Goal: Information Seeking & Learning: Learn about a topic

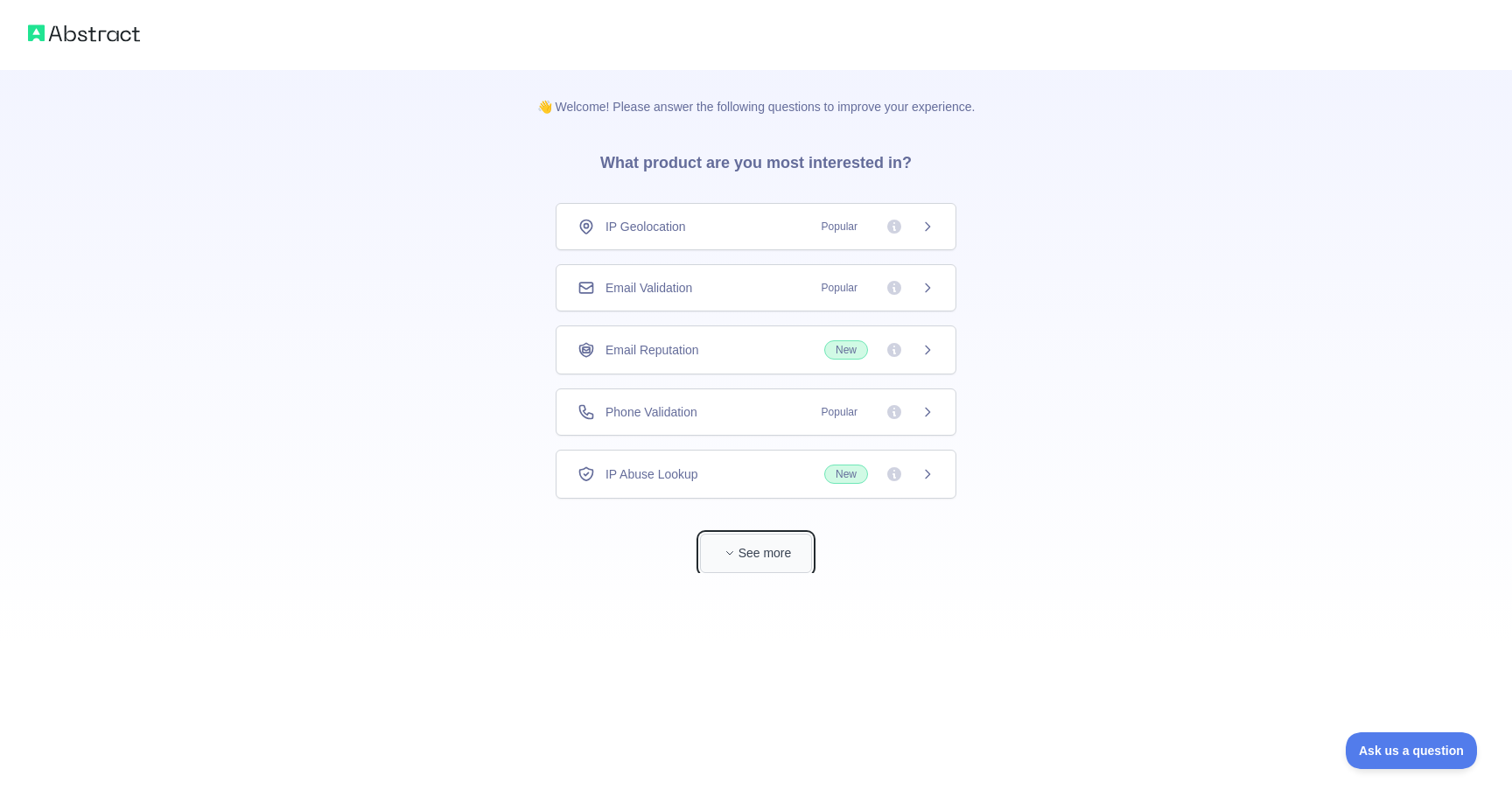
click at [767, 557] on button "See more" at bounding box center [756, 553] width 112 height 39
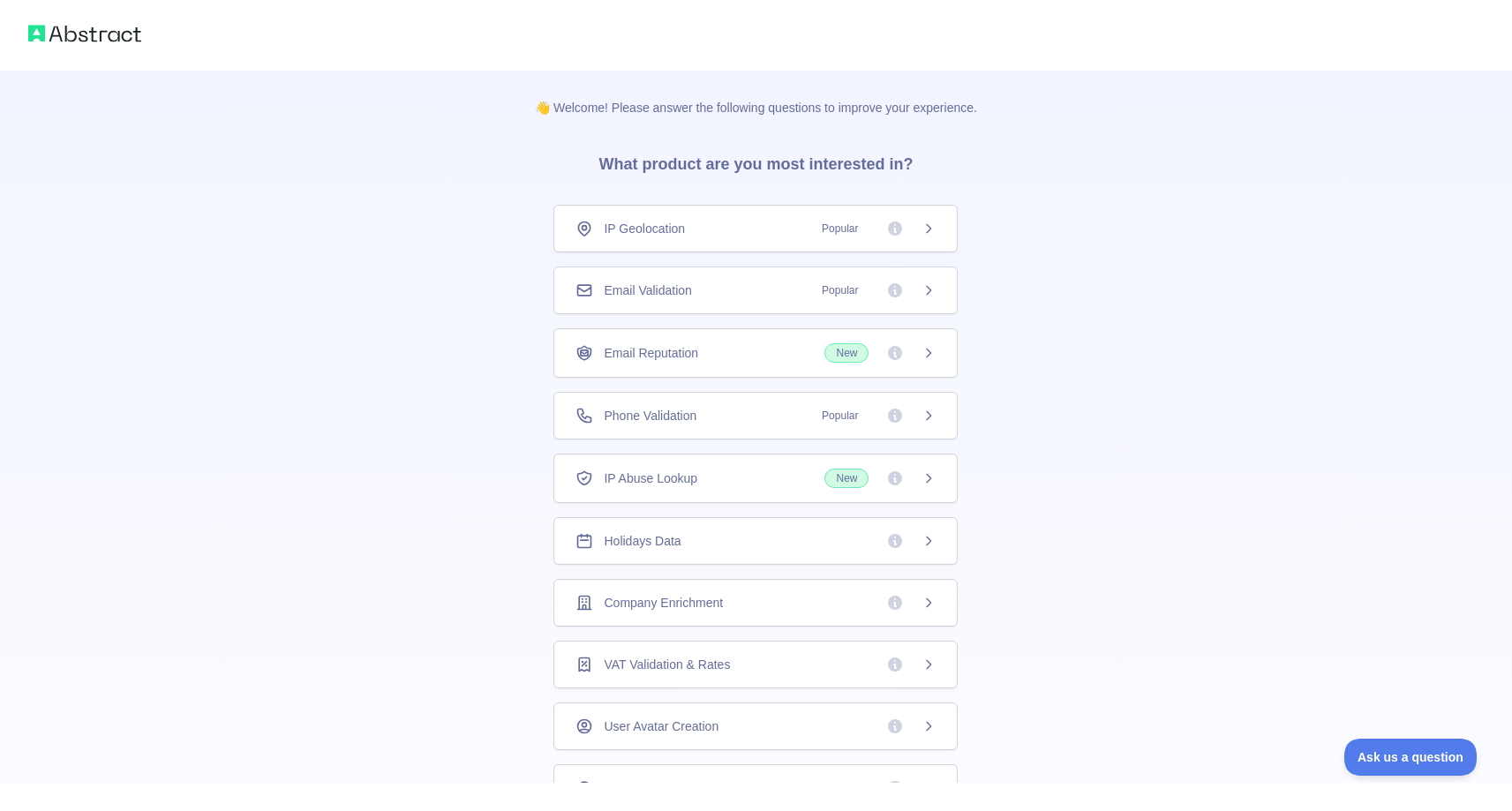
click at [849, 232] on span "Popular" at bounding box center [839, 229] width 57 height 18
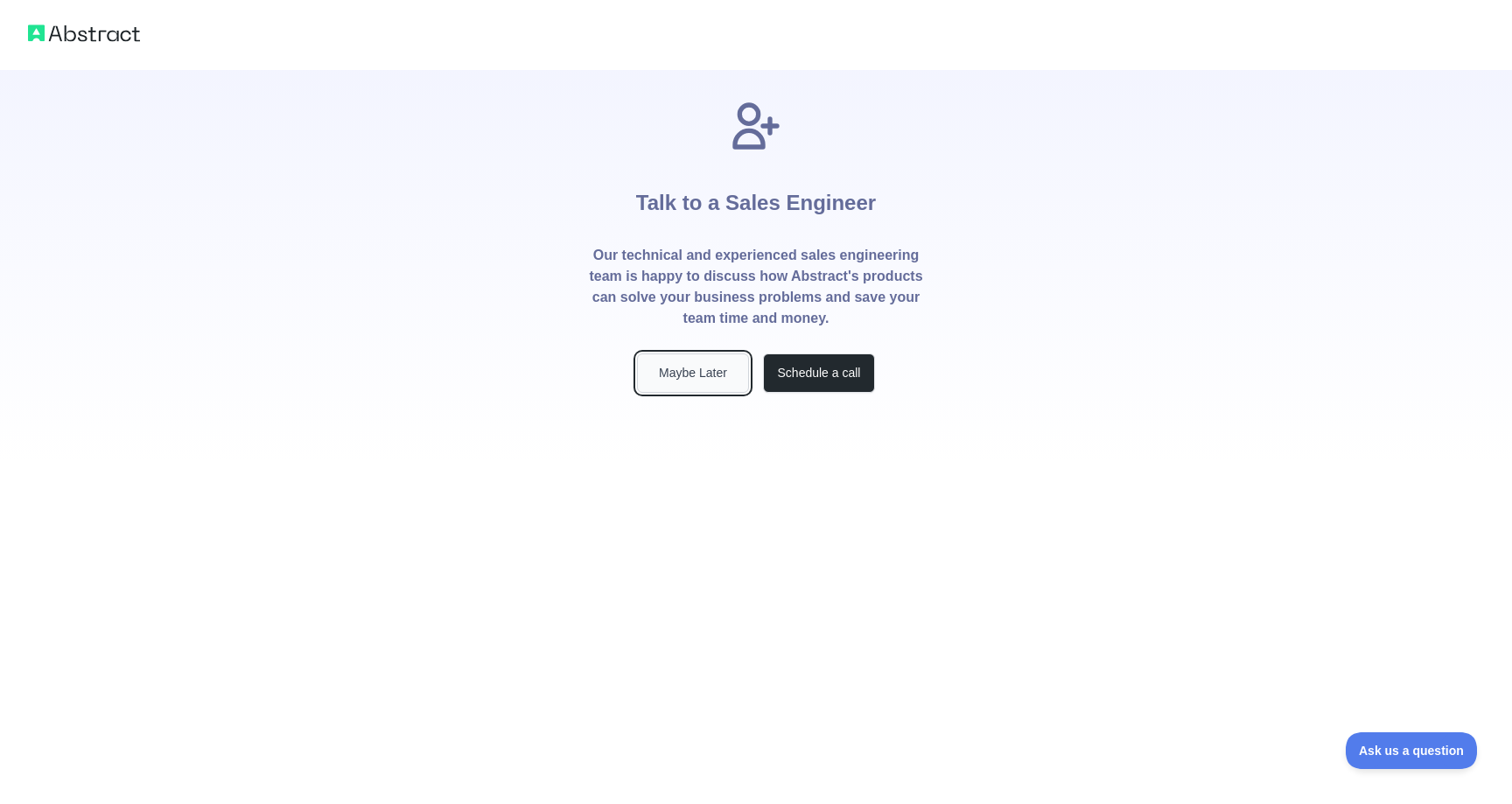
click at [714, 370] on button "Maybe Later" at bounding box center [693, 373] width 112 height 39
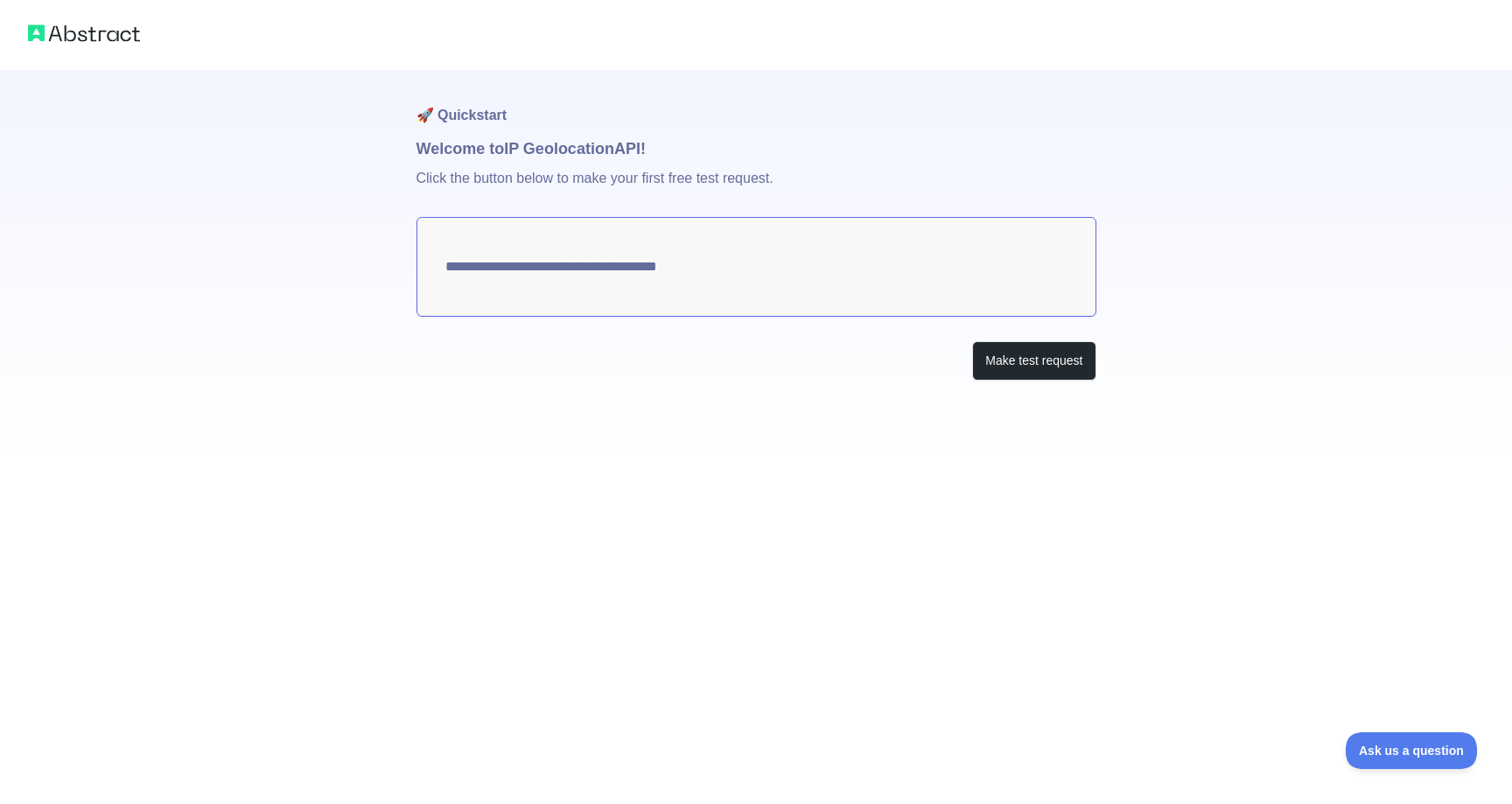
type textarea "**********"
click at [562, 267] on textarea "**********" at bounding box center [756, 267] width 680 height 100
drag, startPoint x: 909, startPoint y: 271, endPoint x: 469, endPoint y: 262, distance: 440.1
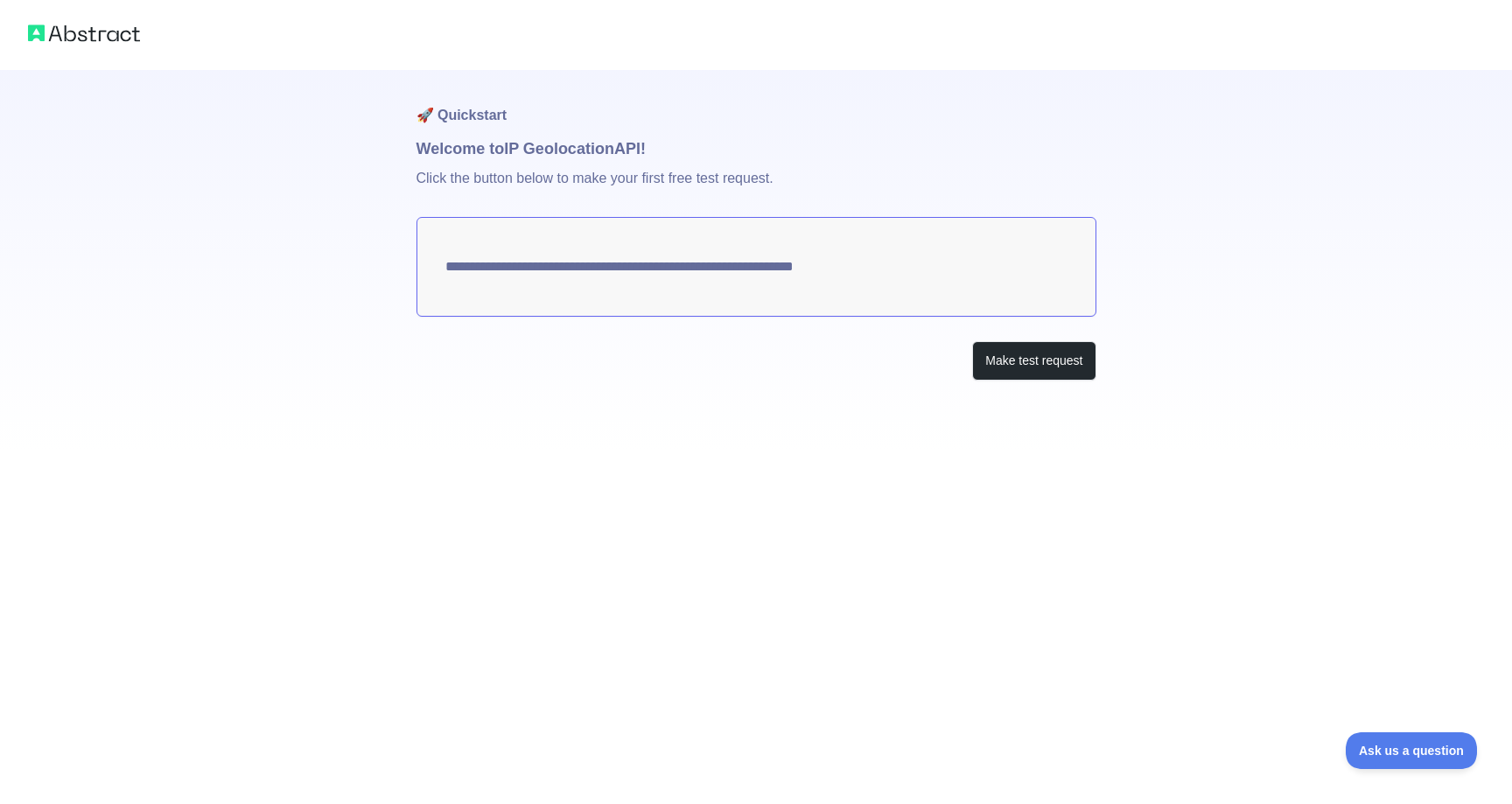
click at [469, 262] on textarea "**********" at bounding box center [756, 267] width 680 height 100
click at [83, 38] on img at bounding box center [84, 33] width 112 height 25
click at [107, 35] on img at bounding box center [84, 33] width 112 height 25
click at [1042, 383] on div "**********" at bounding box center [756, 260] width 680 height 381
click at [1038, 367] on button "Make test request" at bounding box center [1033, 360] width 124 height 39
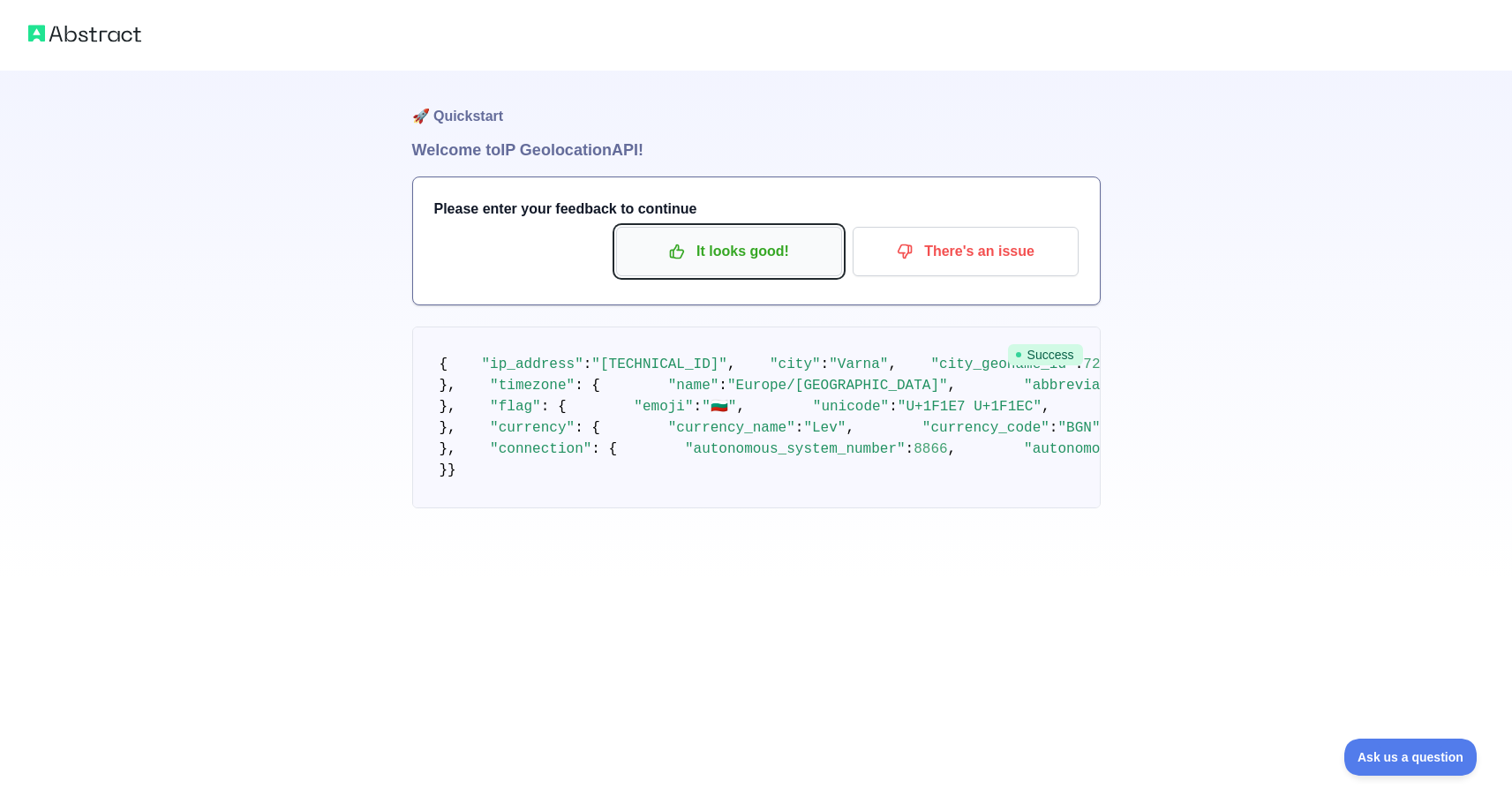
click at [779, 258] on p "It looks good!" at bounding box center [729, 252] width 200 height 30
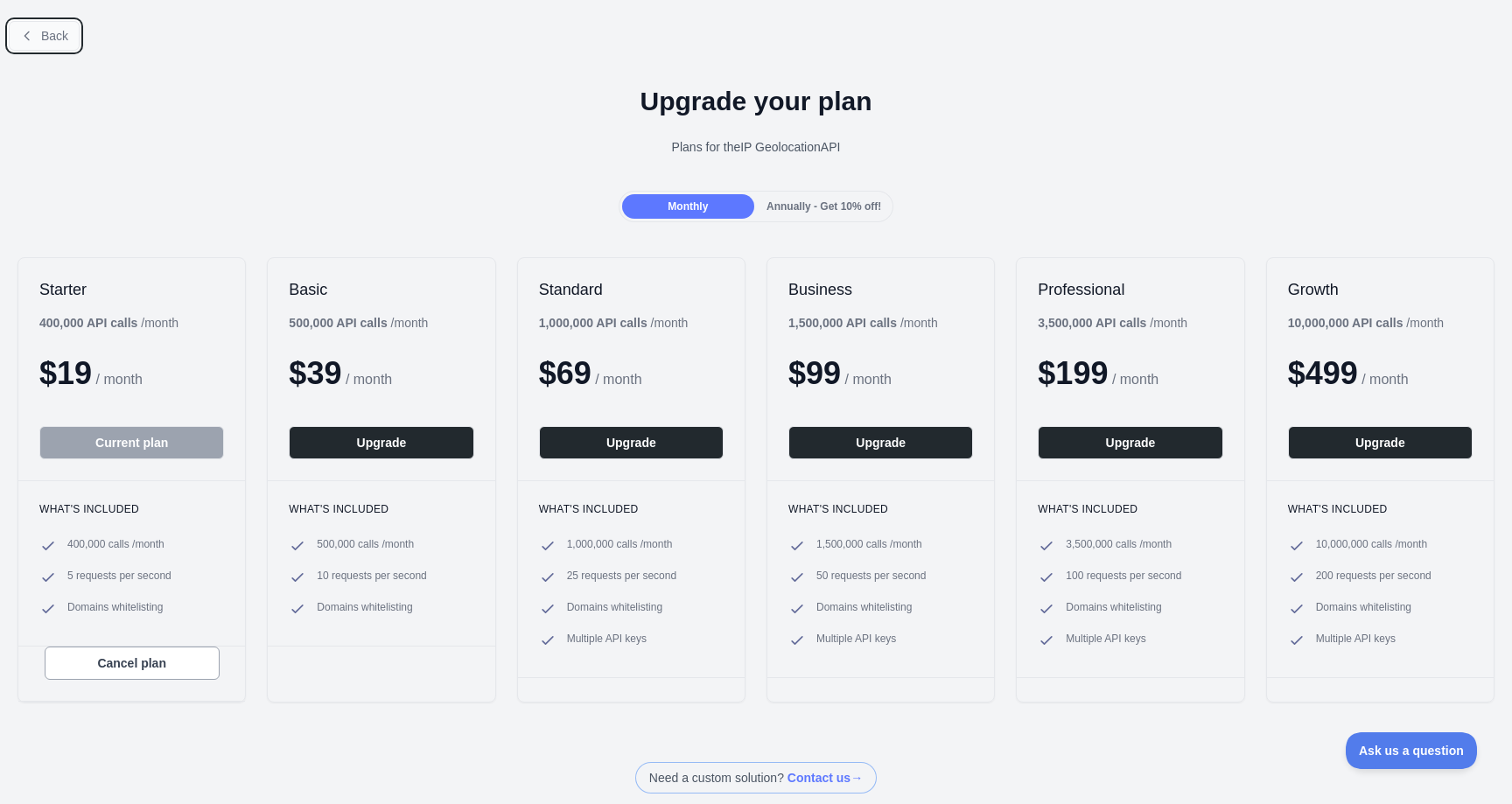
click at [28, 30] on icon at bounding box center [27, 36] width 14 height 14
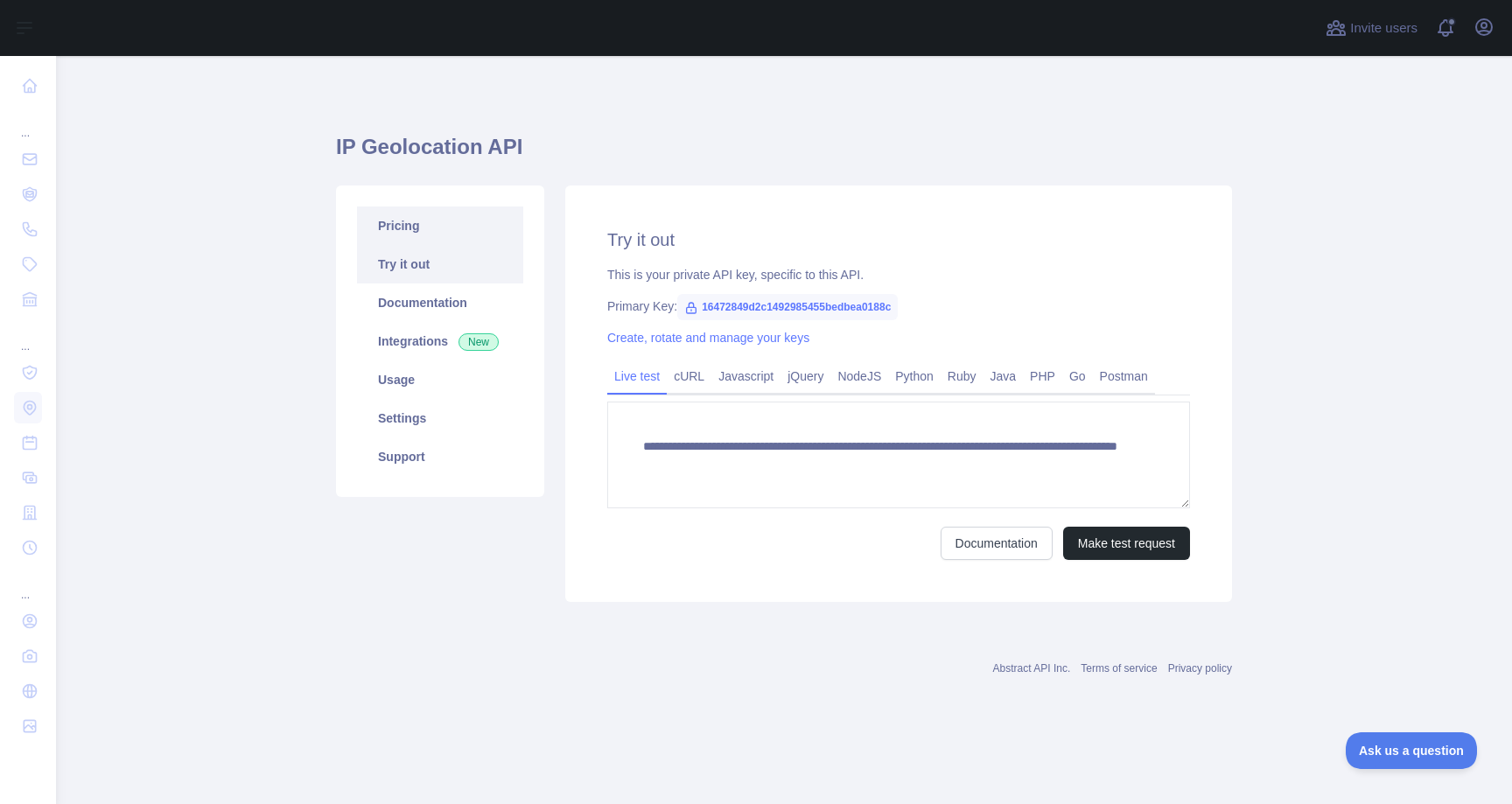
click at [395, 239] on link "Pricing" at bounding box center [440, 226] width 167 height 39
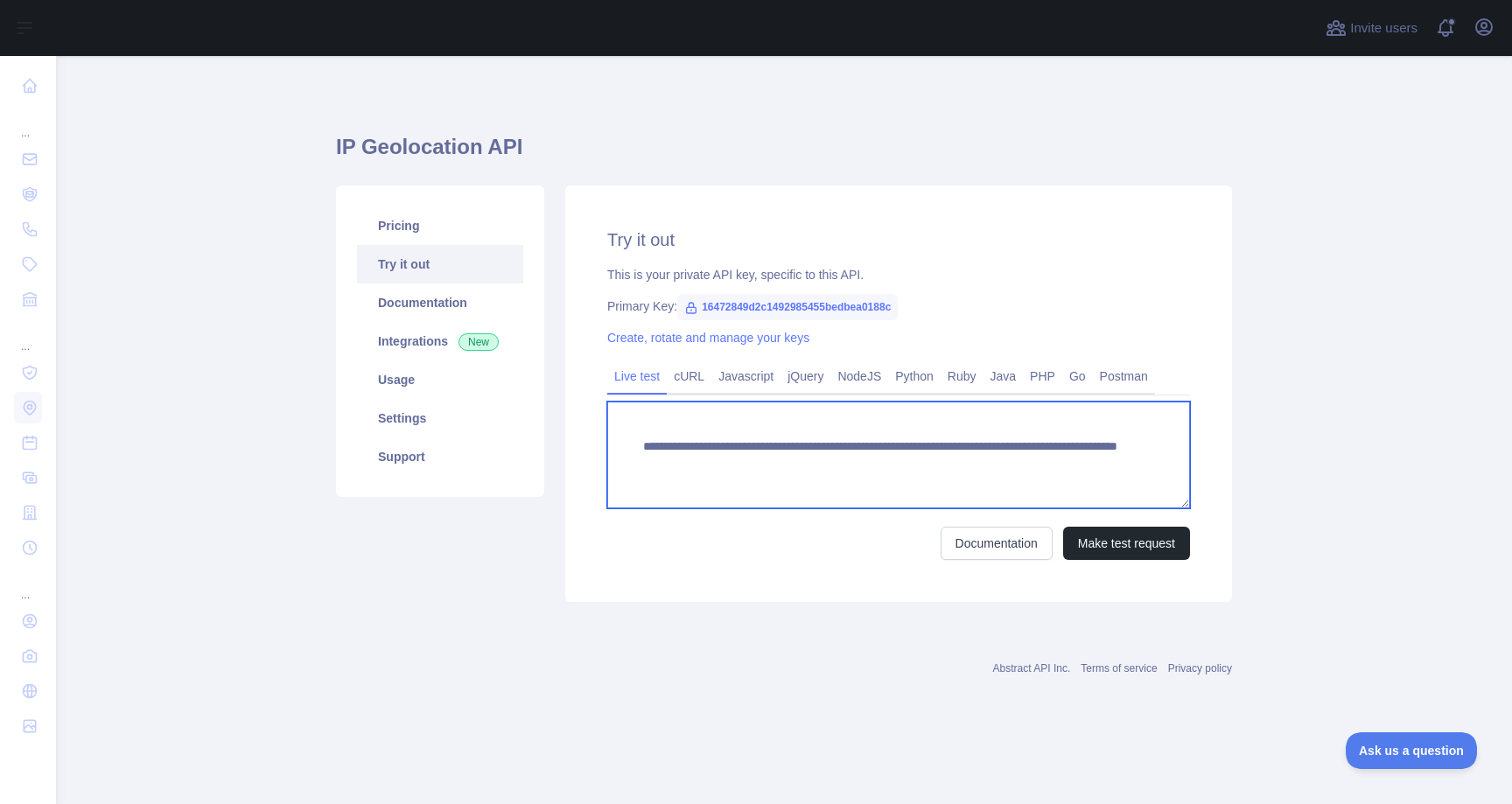
drag, startPoint x: 1118, startPoint y: 461, endPoint x: 615, endPoint y: 452, distance: 503.1
click at [615, 452] on textarea "**********" at bounding box center [898, 455] width 583 height 107
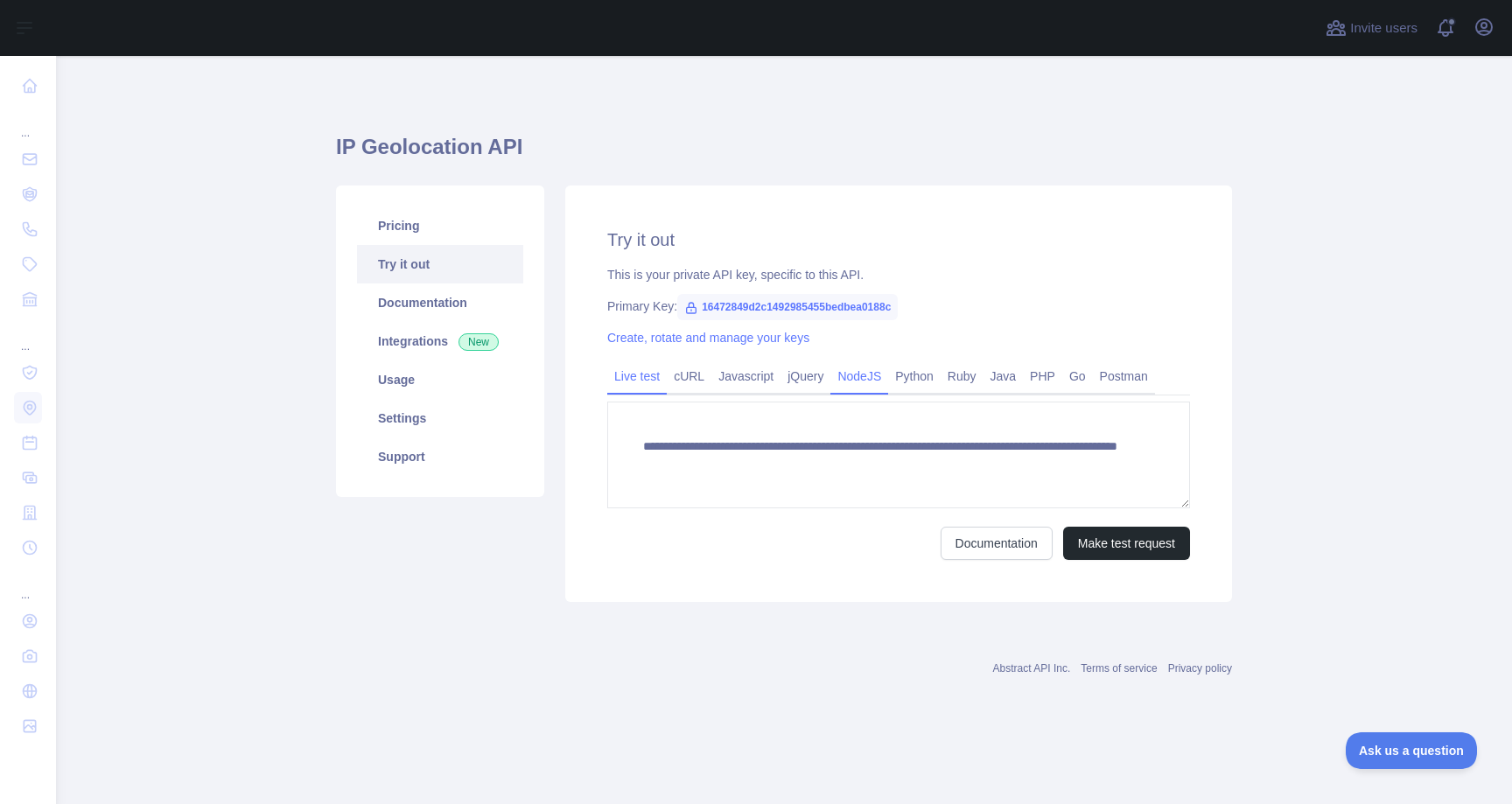
click at [877, 372] on link "NodeJS" at bounding box center [859, 376] width 58 height 28
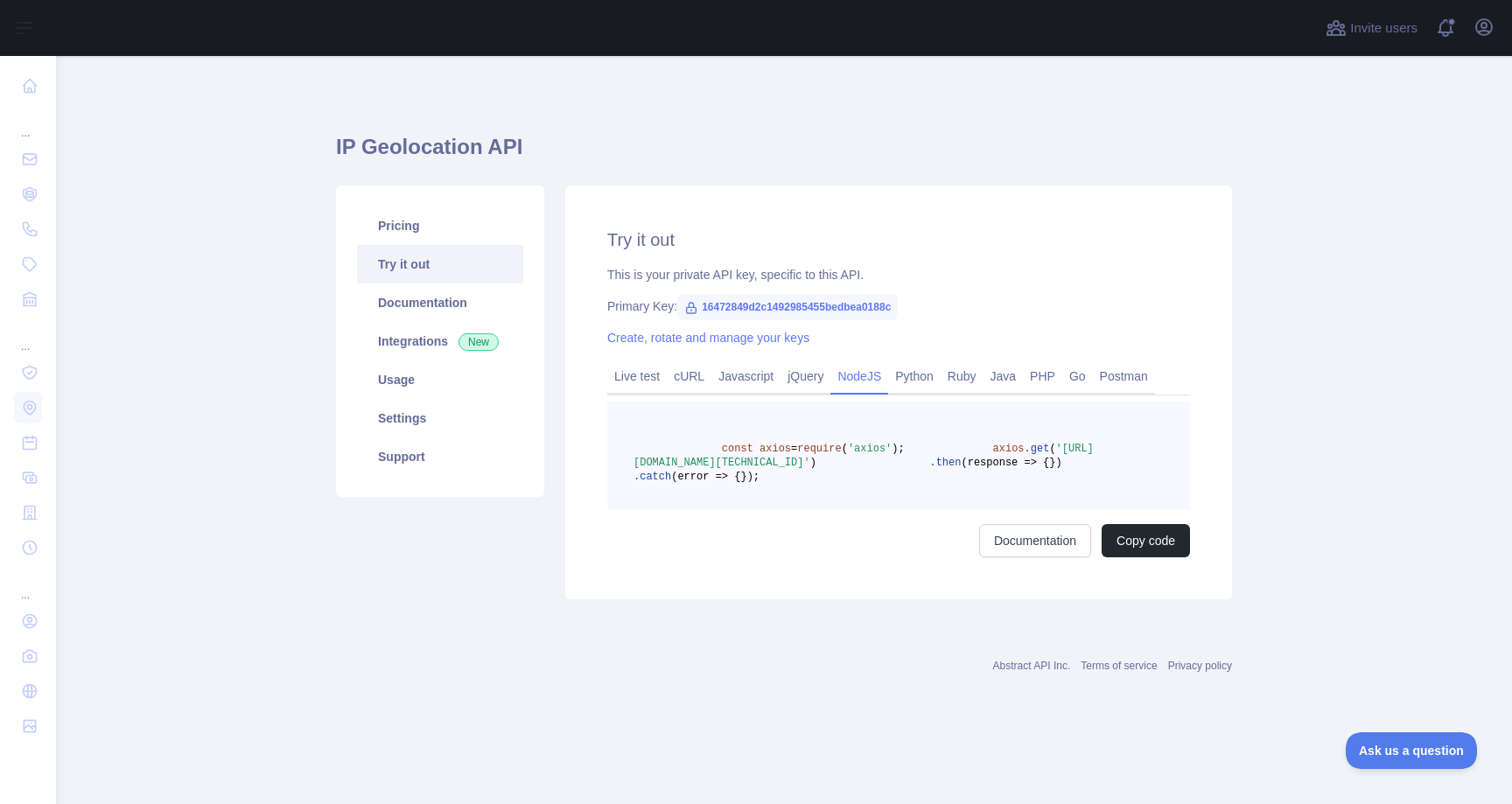
drag, startPoint x: 841, startPoint y: 536, endPoint x: 594, endPoint y: 433, distance: 267.6
click at [607, 433] on pre "const axios = require ( 'axios' ); axios .get ( '[URL][DOMAIN_NAME][TECHNICAL_I…" at bounding box center [898, 456] width 583 height 109
click at [863, 471] on pre "const axios = require ( 'axios' ); axios .get ( '[URL][DOMAIN_NAME][TECHNICAL_I…" at bounding box center [898, 456] width 583 height 109
drag, startPoint x: 863, startPoint y: 534, endPoint x: 625, endPoint y: 441, distance: 255.5
click at [625, 441] on pre "const axios = require ( 'axios' ); axios .get ( '[URL][DOMAIN_NAME][TECHNICAL_I…" at bounding box center [898, 456] width 583 height 109
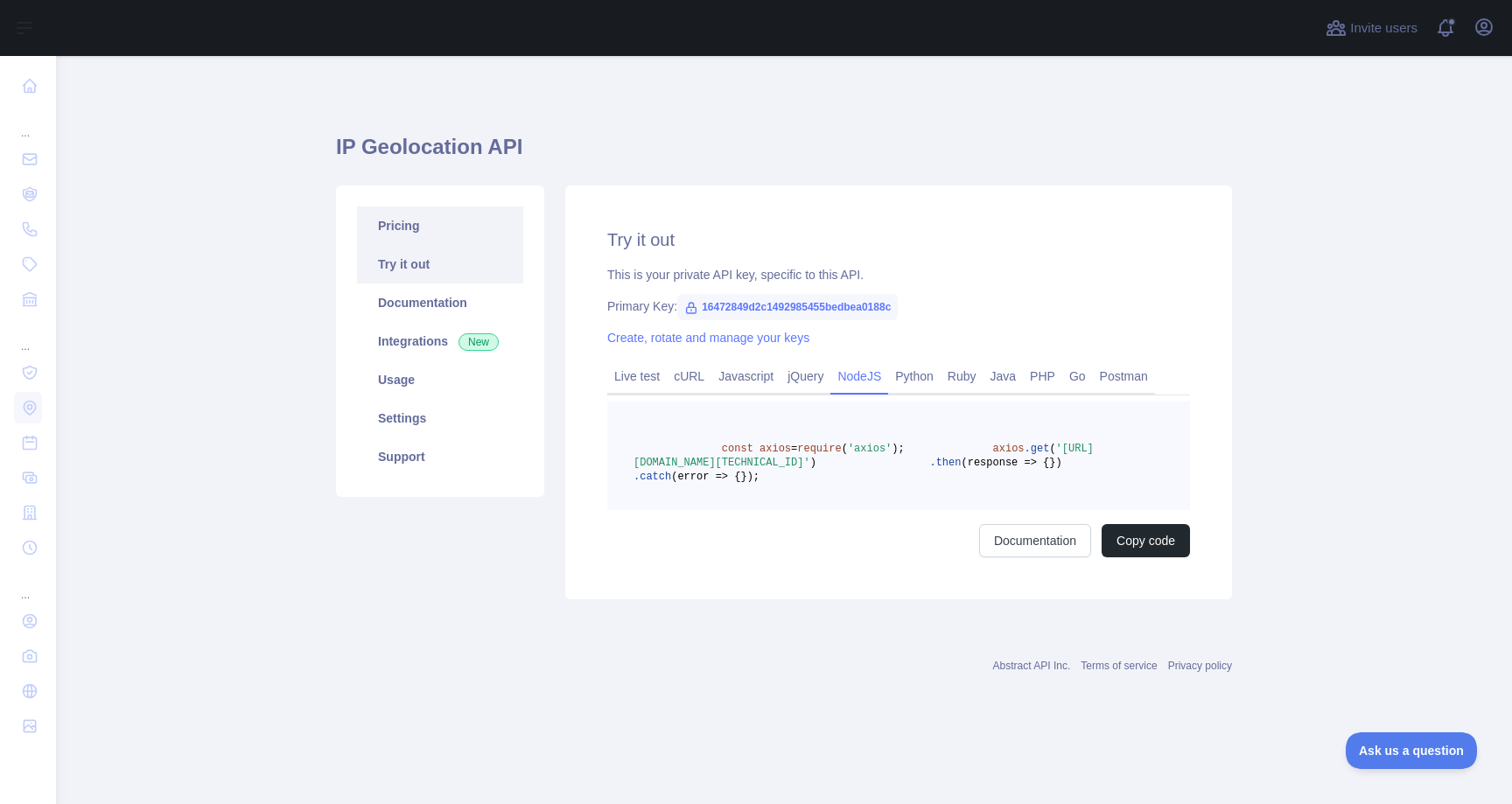
click at [428, 227] on link "Pricing" at bounding box center [440, 226] width 167 height 39
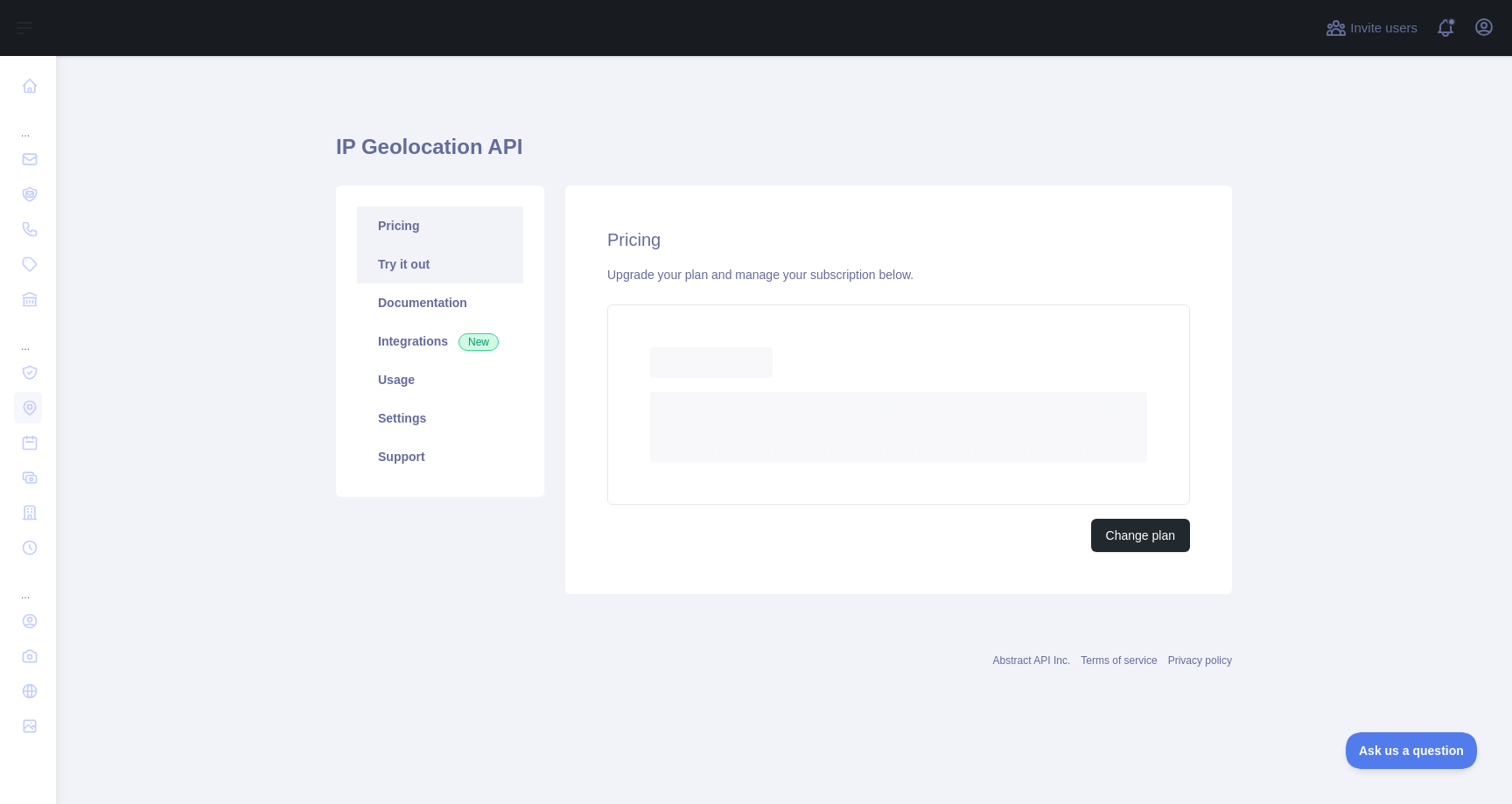
click at [413, 255] on link "Try it out" at bounding box center [440, 264] width 167 height 39
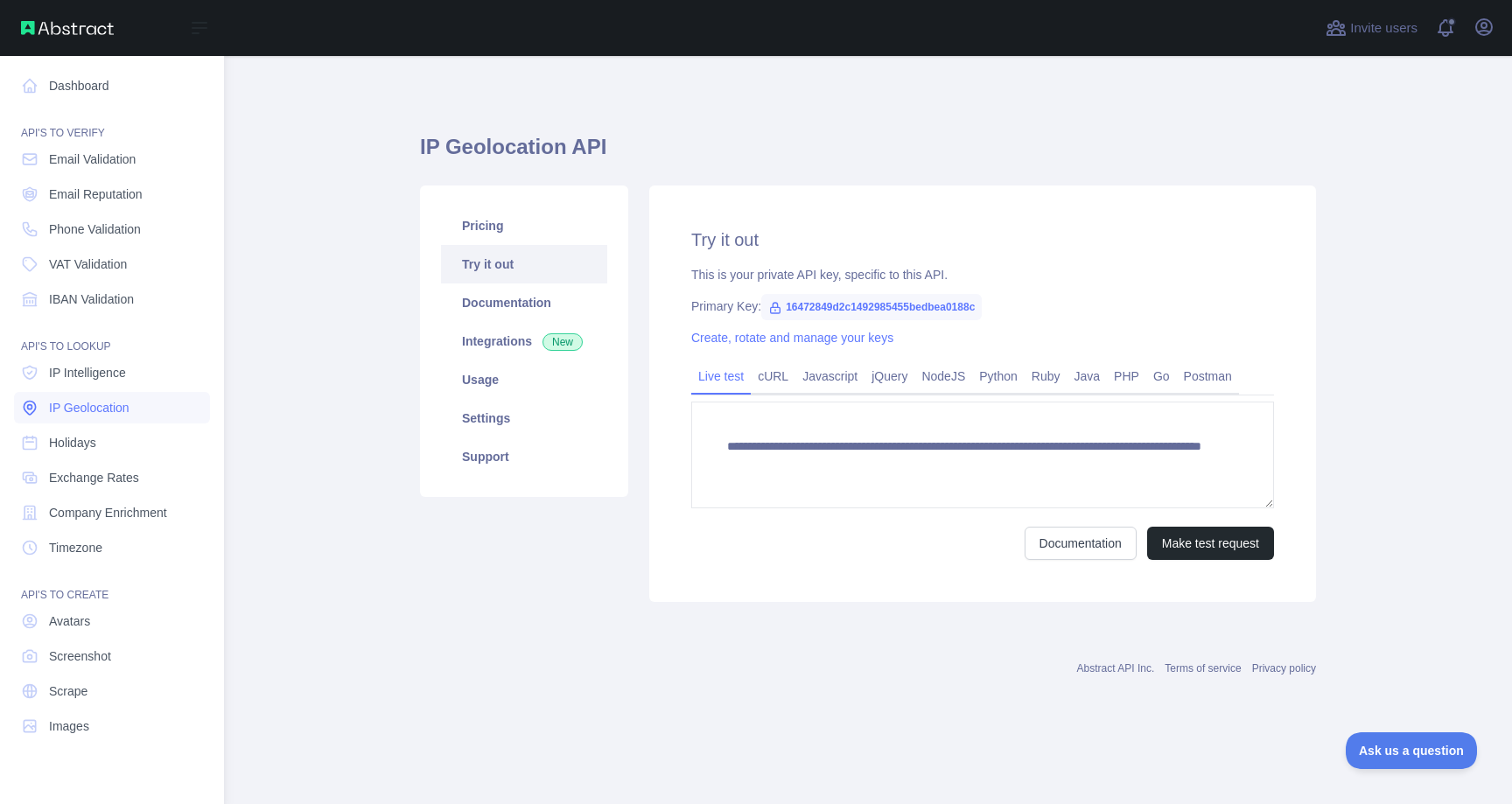
click at [114, 400] on span "IP Geolocation" at bounding box center [89, 408] width 81 height 18
click at [120, 409] on span "IP Geolocation" at bounding box center [89, 408] width 81 height 18
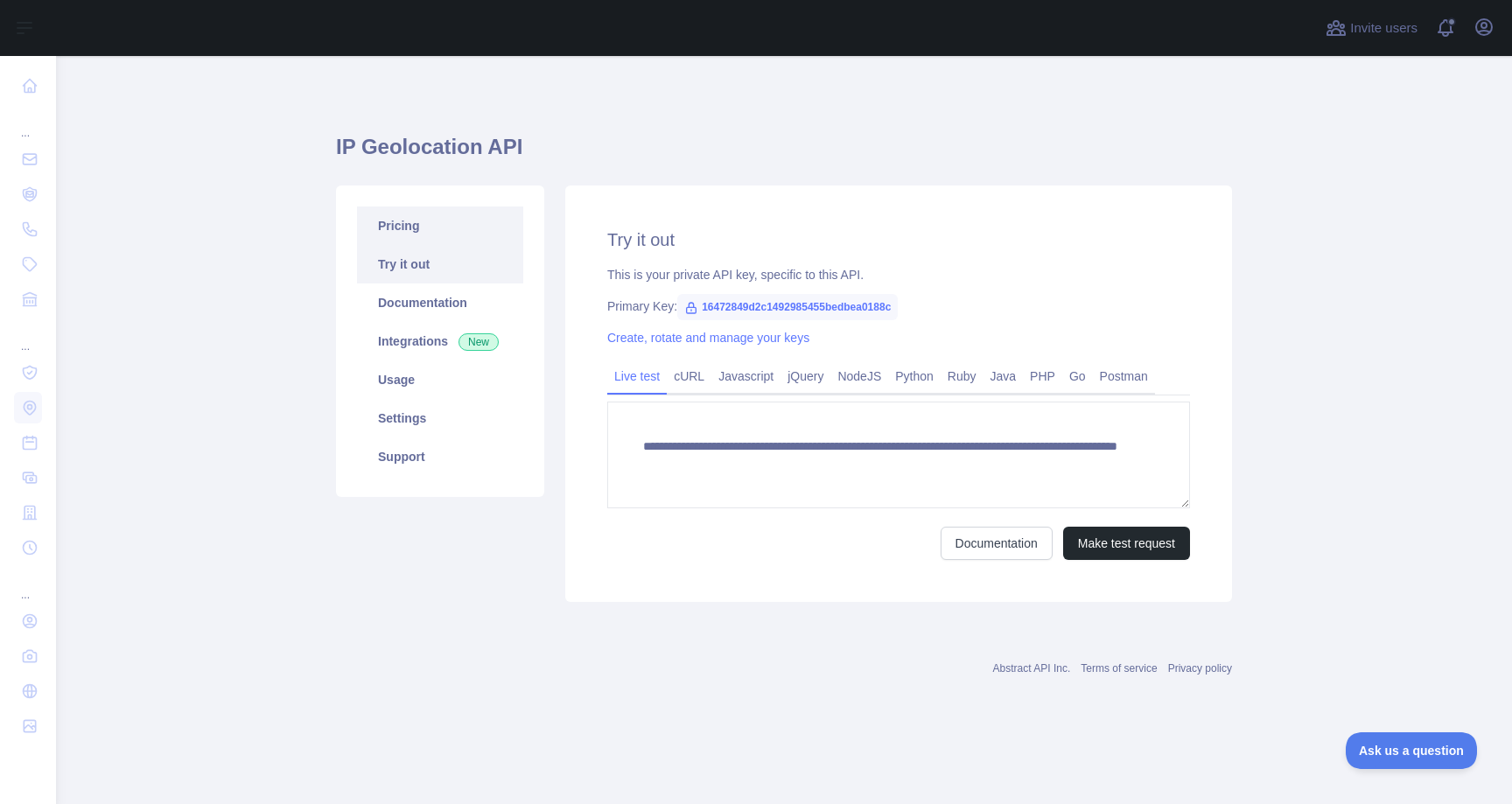
click at [462, 234] on link "Pricing" at bounding box center [440, 226] width 167 height 39
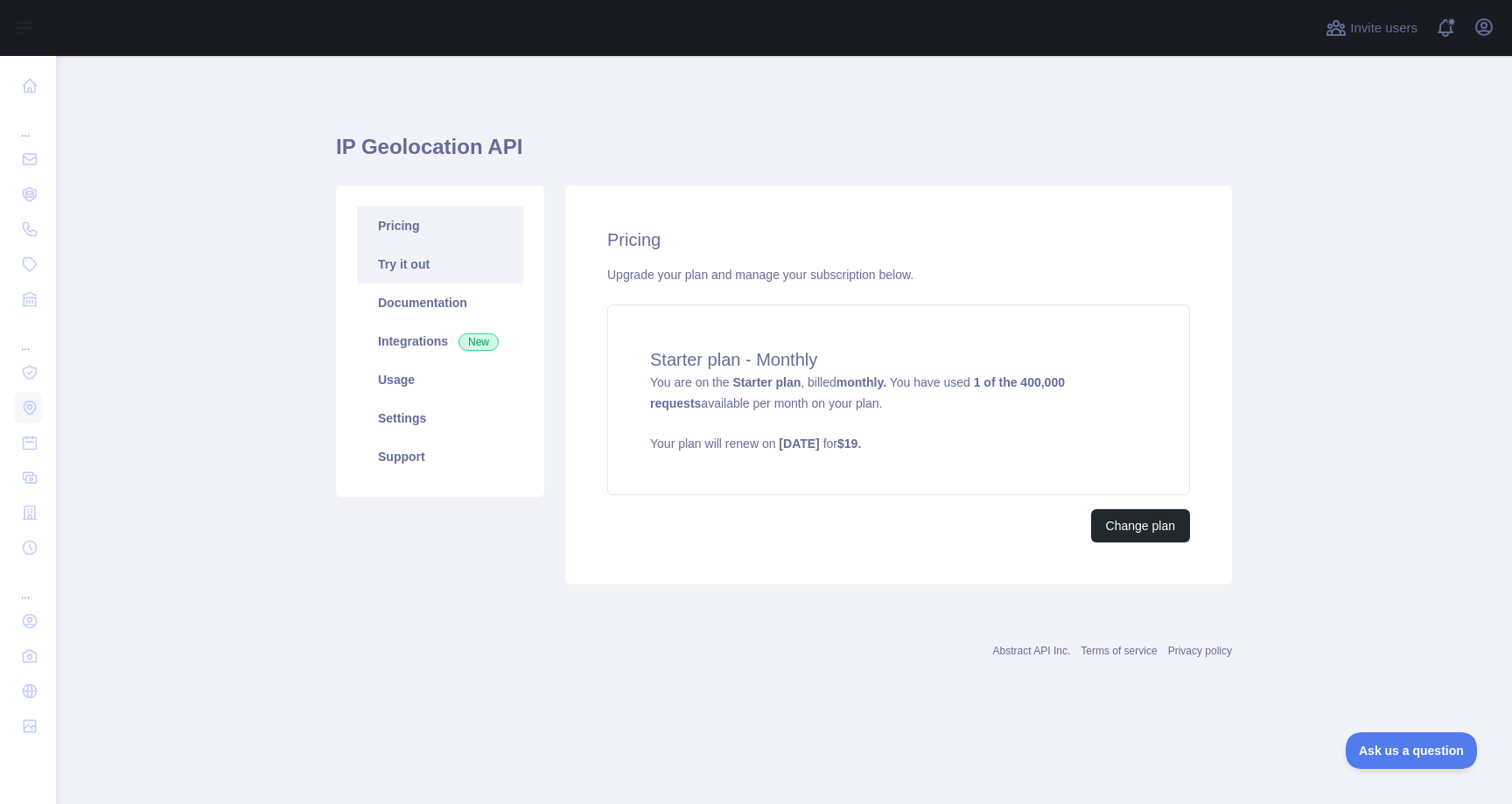
click at [463, 260] on link "Try it out" at bounding box center [440, 264] width 167 height 39
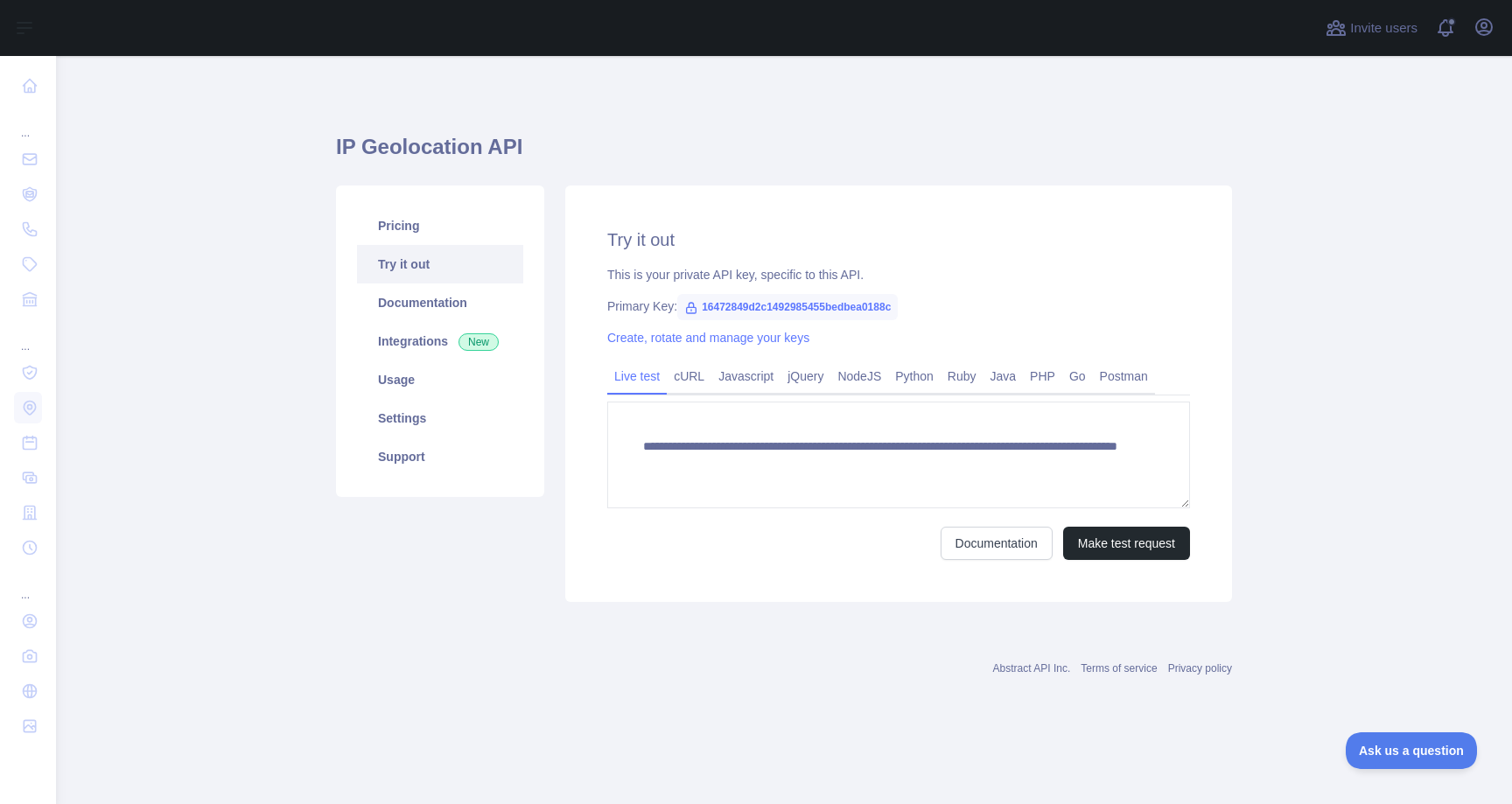
click at [780, 310] on span "16472849d2c1492985455bedbea0188c" at bounding box center [788, 307] width 221 height 26
click at [714, 341] on link "Create, rotate and manage your keys" at bounding box center [708, 338] width 202 height 14
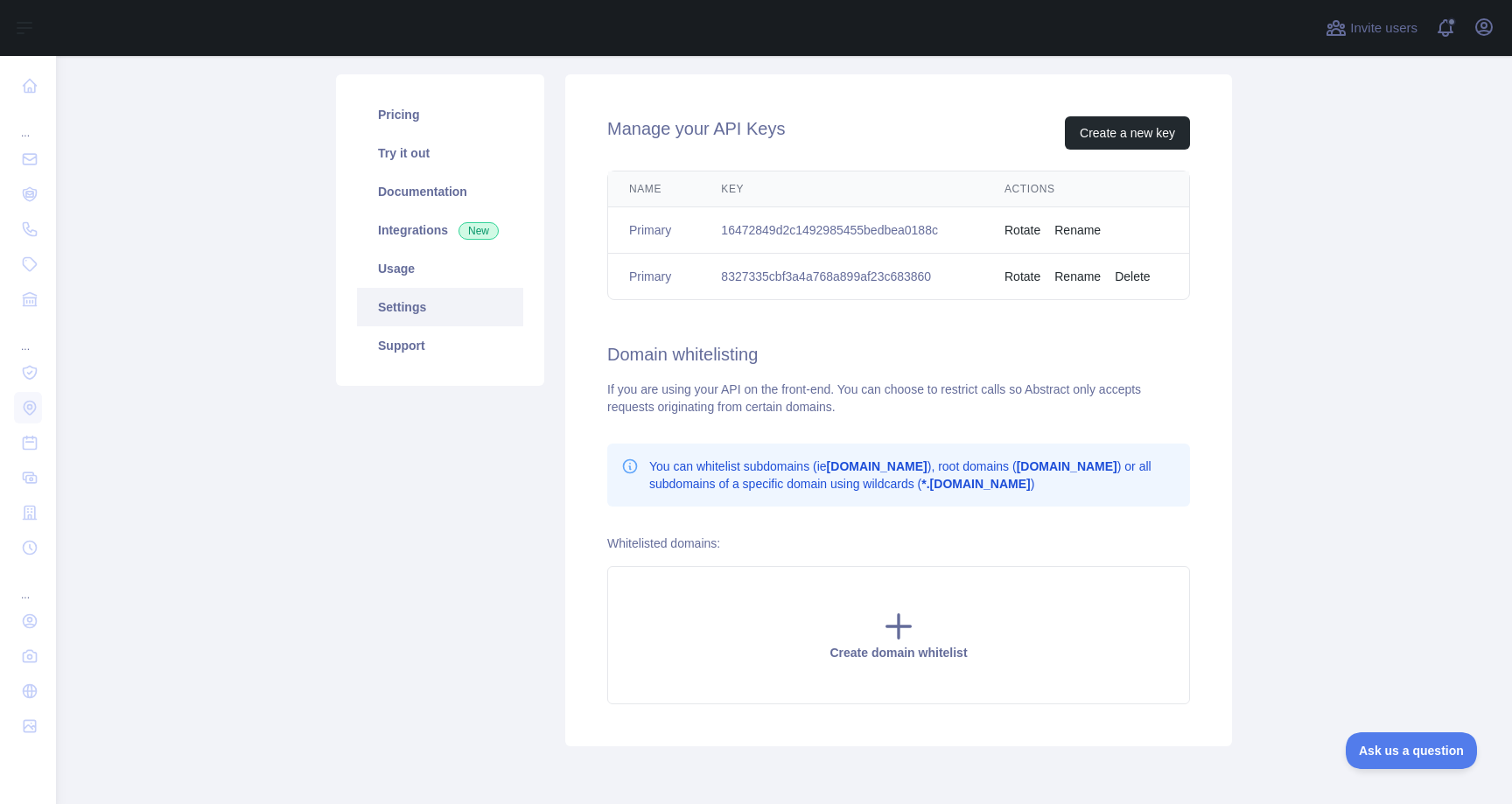
scroll to position [60, 0]
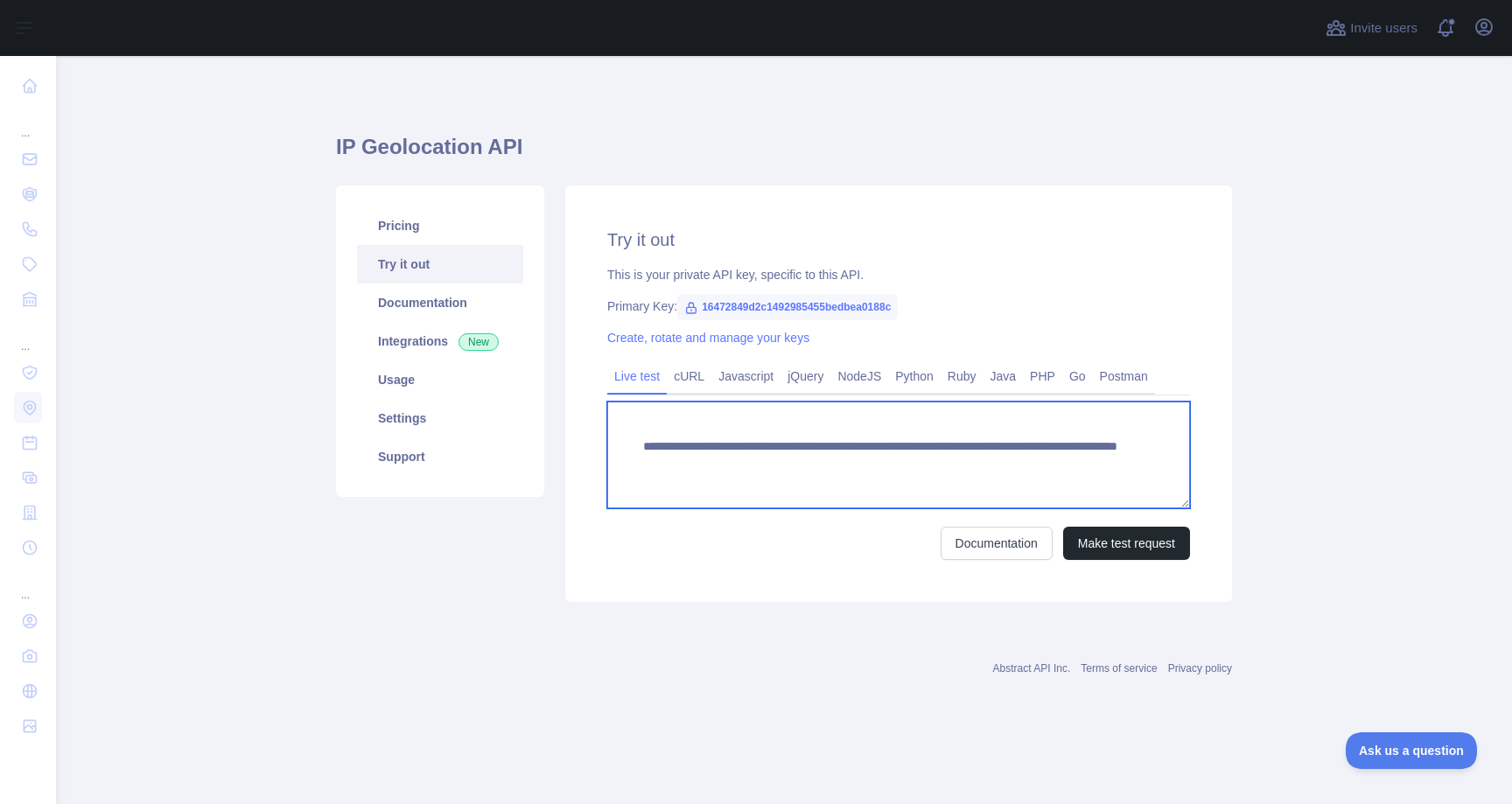
drag, startPoint x: 1098, startPoint y: 475, endPoint x: 524, endPoint y: 435, distance: 575.4
click at [607, 435] on textarea "**********" at bounding box center [898, 455] width 583 height 107
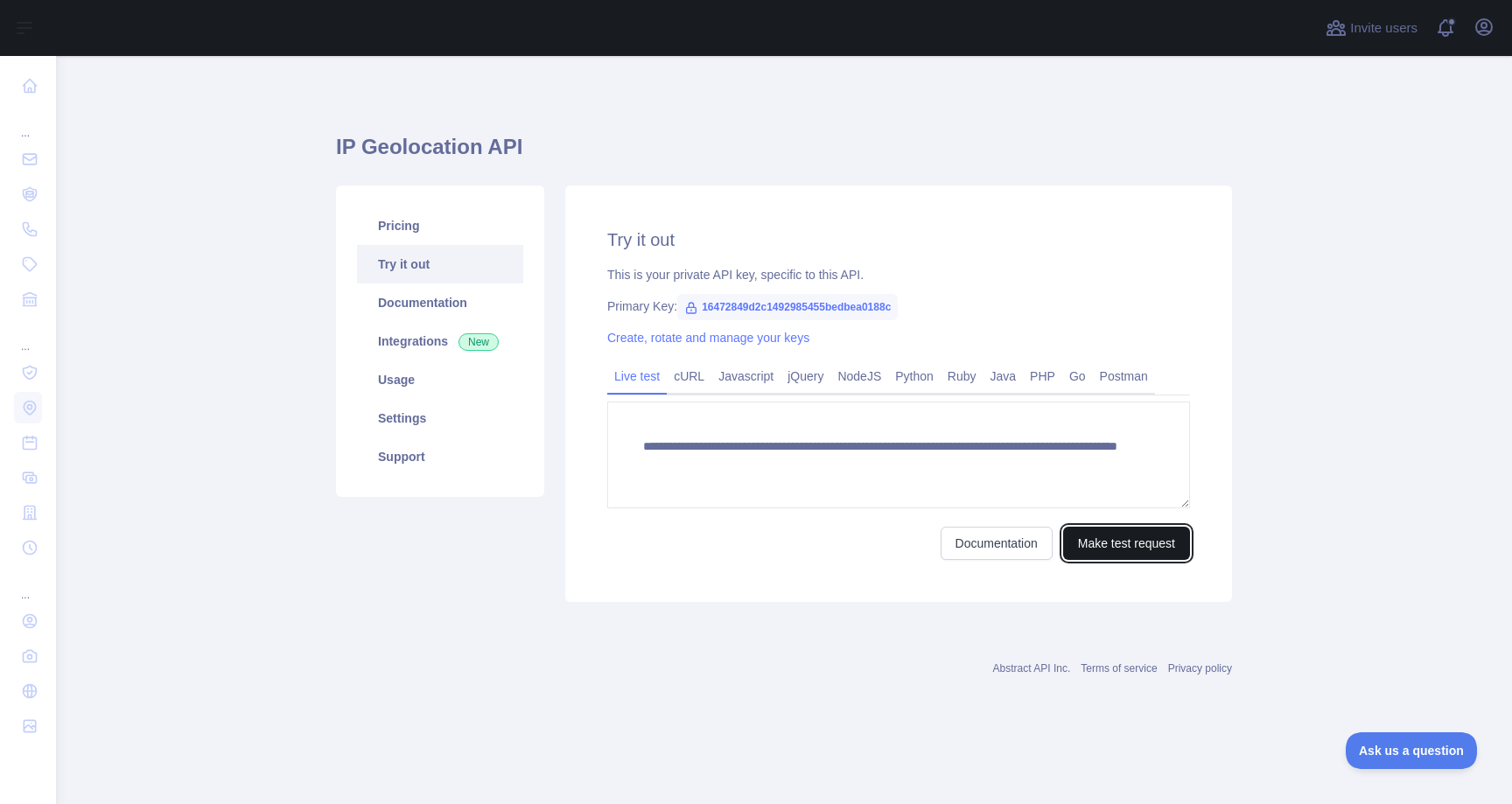
click at [1146, 543] on button "Make test request" at bounding box center [1126, 544] width 127 height 33
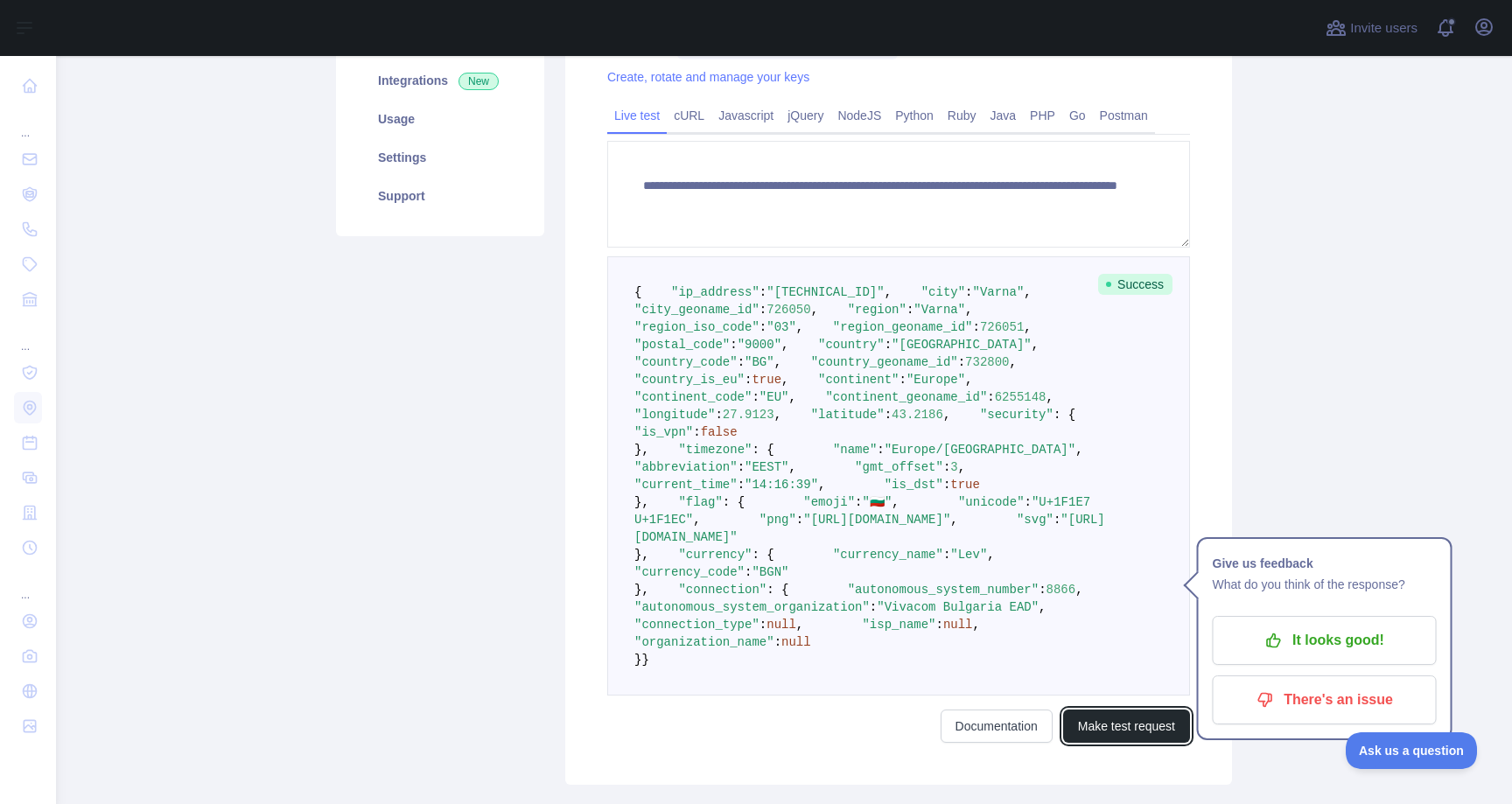
scroll to position [280, 0]
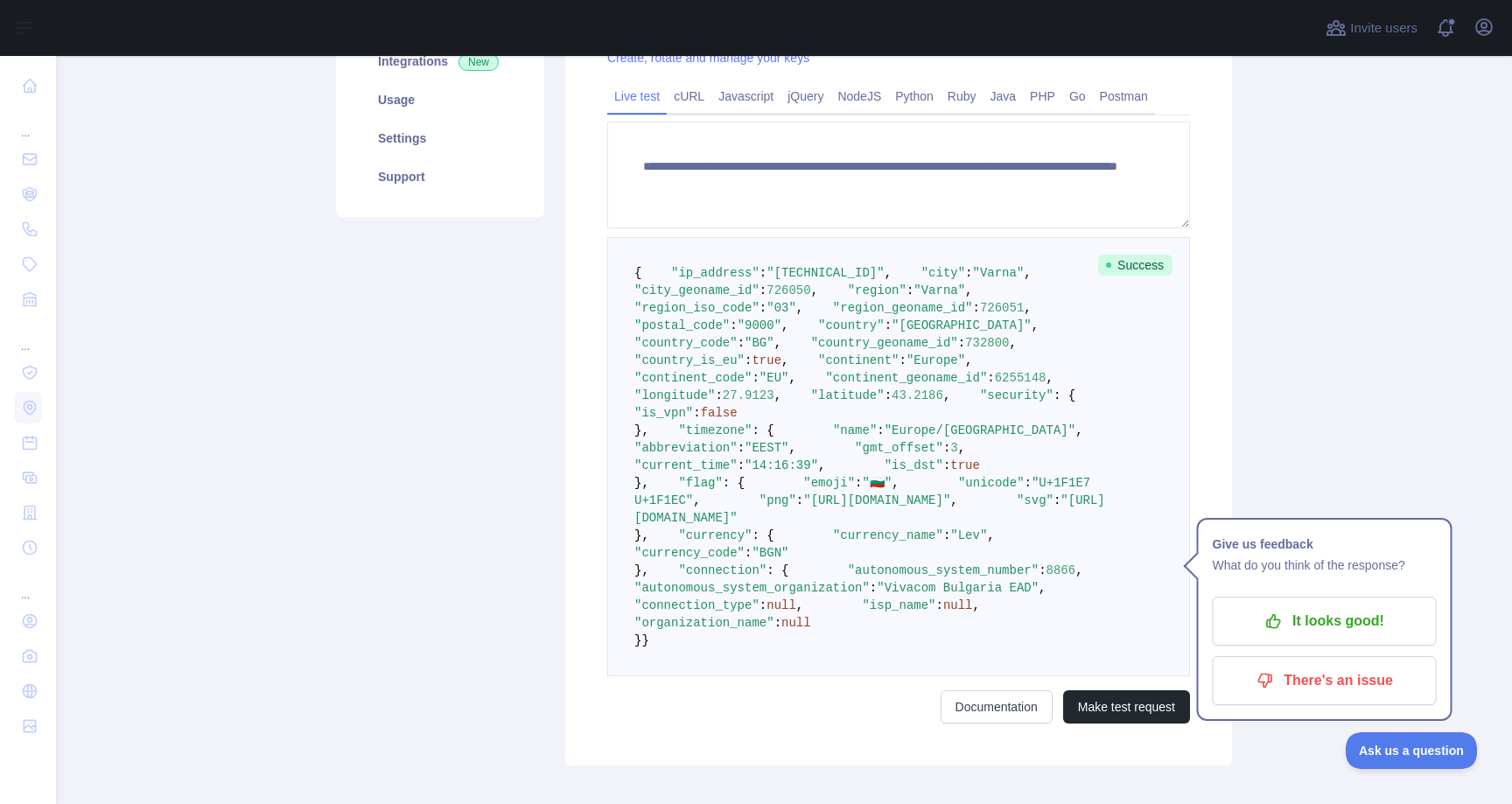
click at [790, 402] on pre "{ "ip_address" : "[TECHNICAL_ID]" , "city" : "Varna" , "city_geoname_id" : 7260…" at bounding box center [898, 457] width 583 height 439
click at [913, 297] on span ""Varna"" at bounding box center [939, 290] width 52 height 14
drag, startPoint x: 644, startPoint y: 417, endPoint x: 872, endPoint y: 423, distance: 228.1
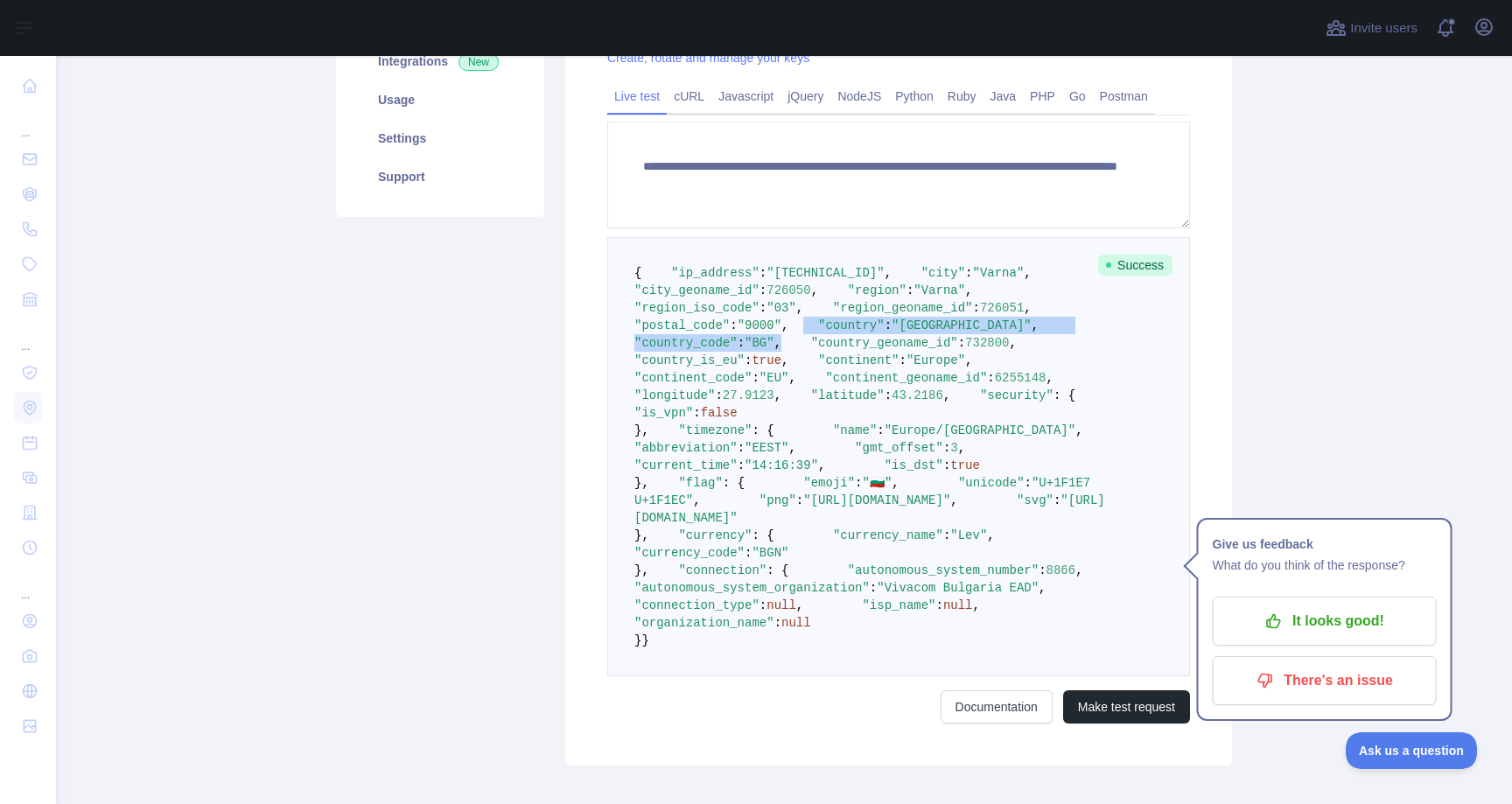
click at [872, 423] on pre "{ "ip_address" : "[TECHNICAL_ID]" , "city" : "Varna" , "city_geoname_id" : 7260…" at bounding box center [898, 457] width 583 height 439
click at [870, 424] on pre "{ "ip_address" : "[TECHNICAL_ID]" , "city" : "Varna" , "city_geoname_id" : 7260…" at bounding box center [898, 457] width 583 height 439
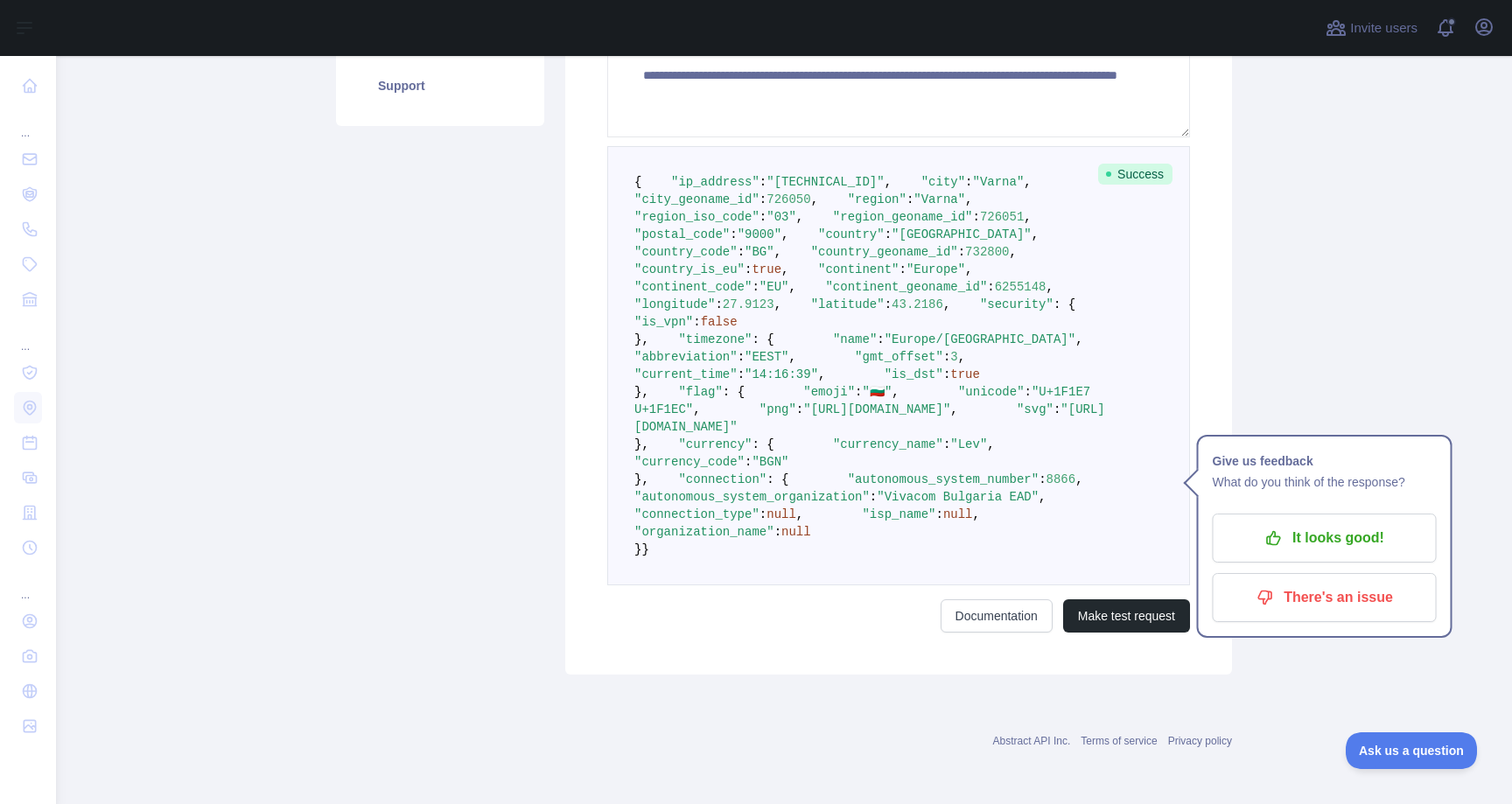
scroll to position [592, 0]
